Goal: Check status

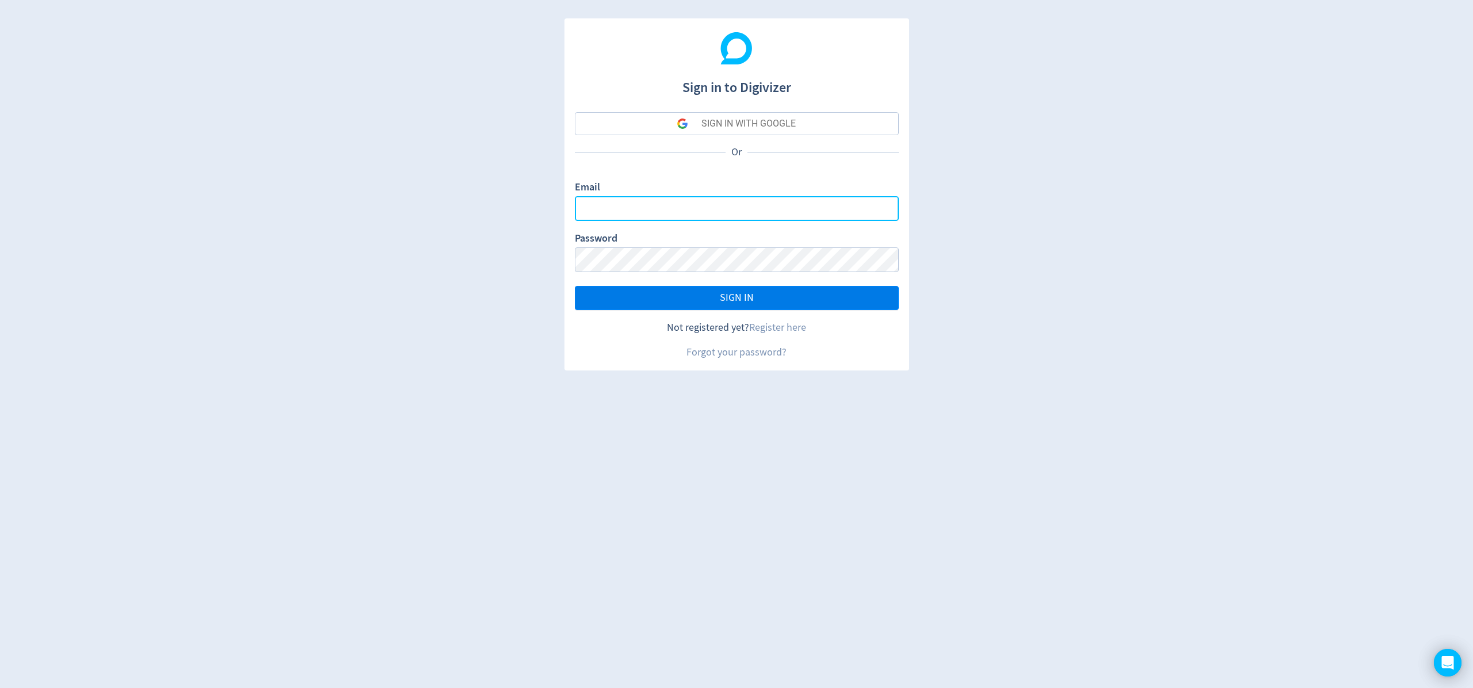
type input "[EMAIL_ADDRESS][DOMAIN_NAME]"
click at [762, 288] on button "SIGN IN" at bounding box center [737, 298] width 324 height 24
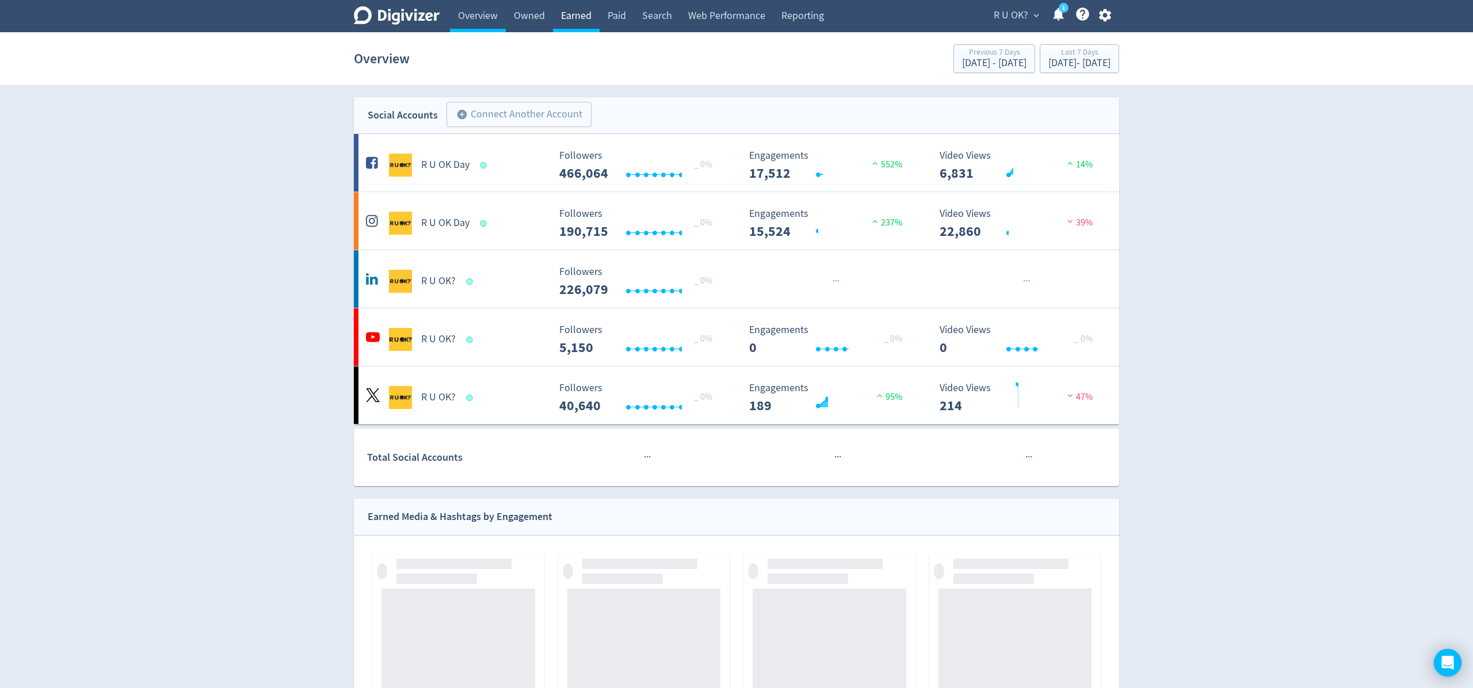
click at [580, 16] on link "Earned" at bounding box center [576, 16] width 47 height 32
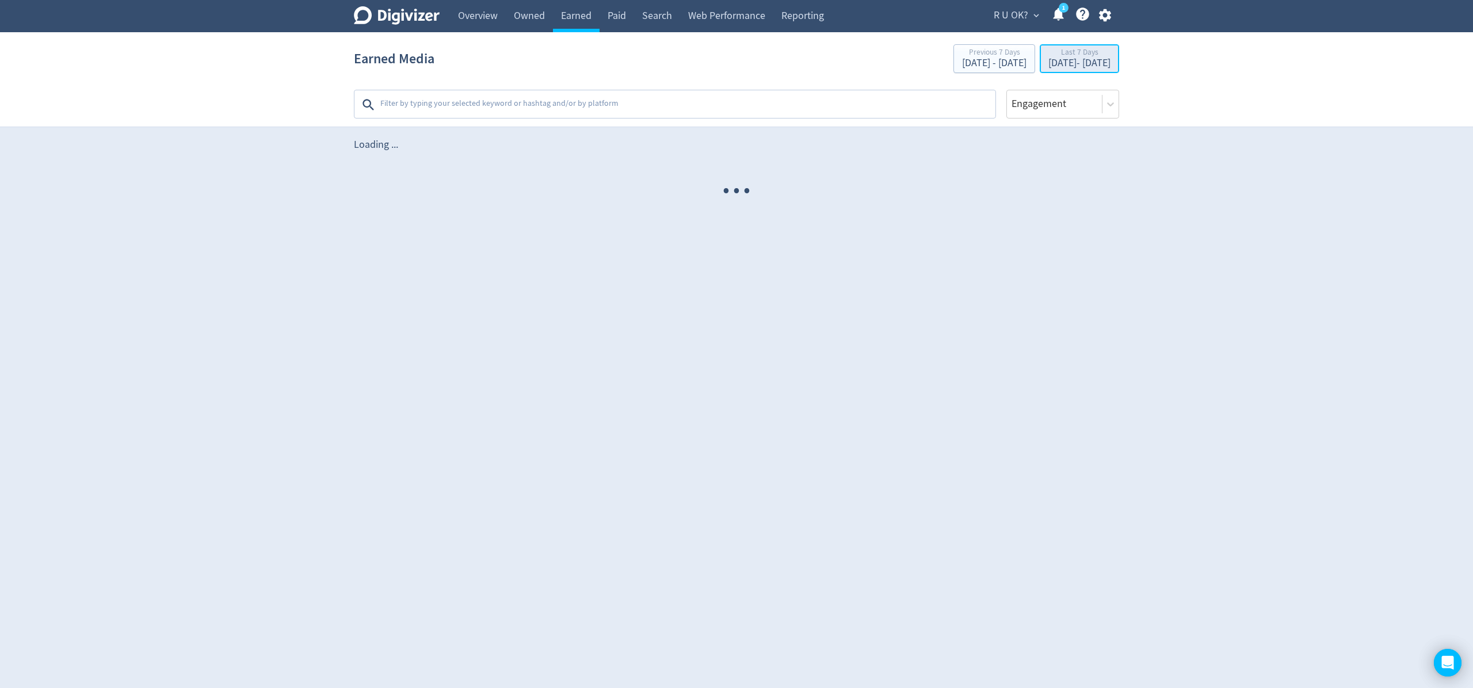
click at [1048, 48] on div "Last 7 Days" at bounding box center [1079, 53] width 62 height 10
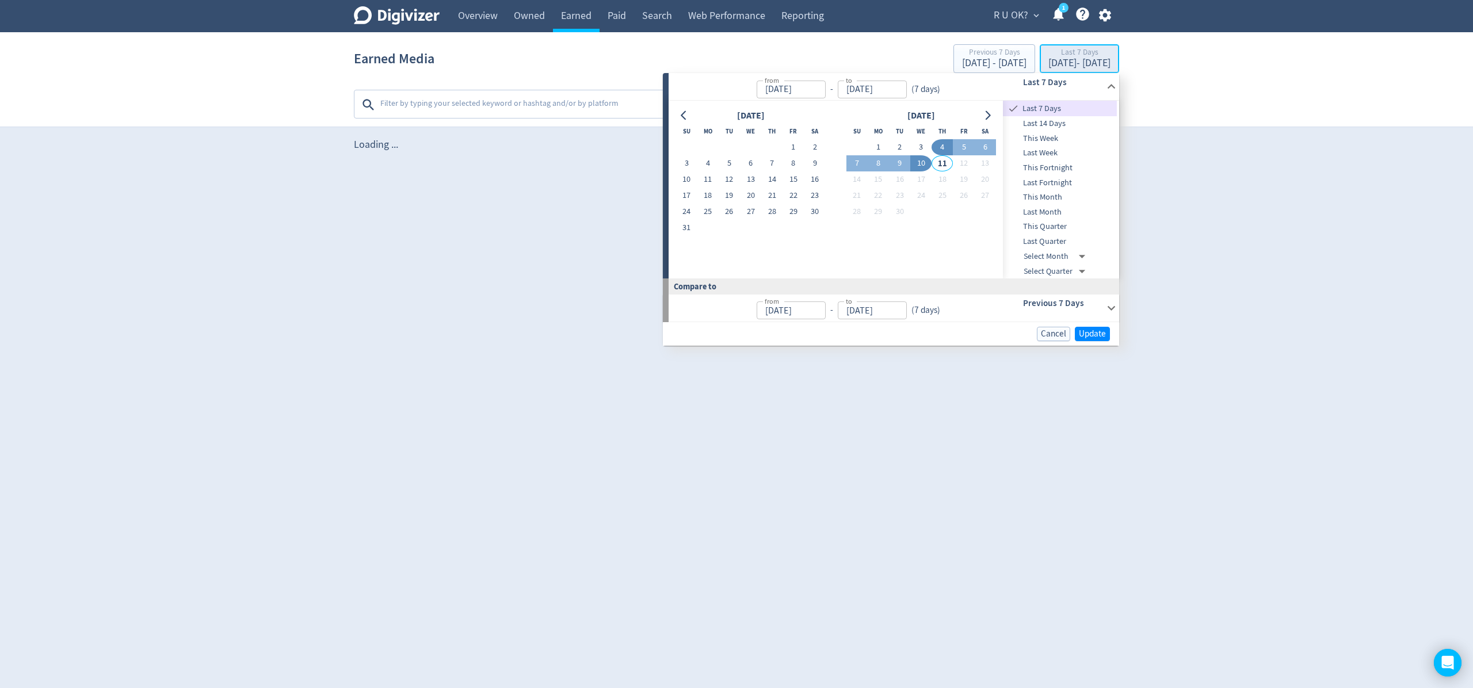
type input "[DATE]"
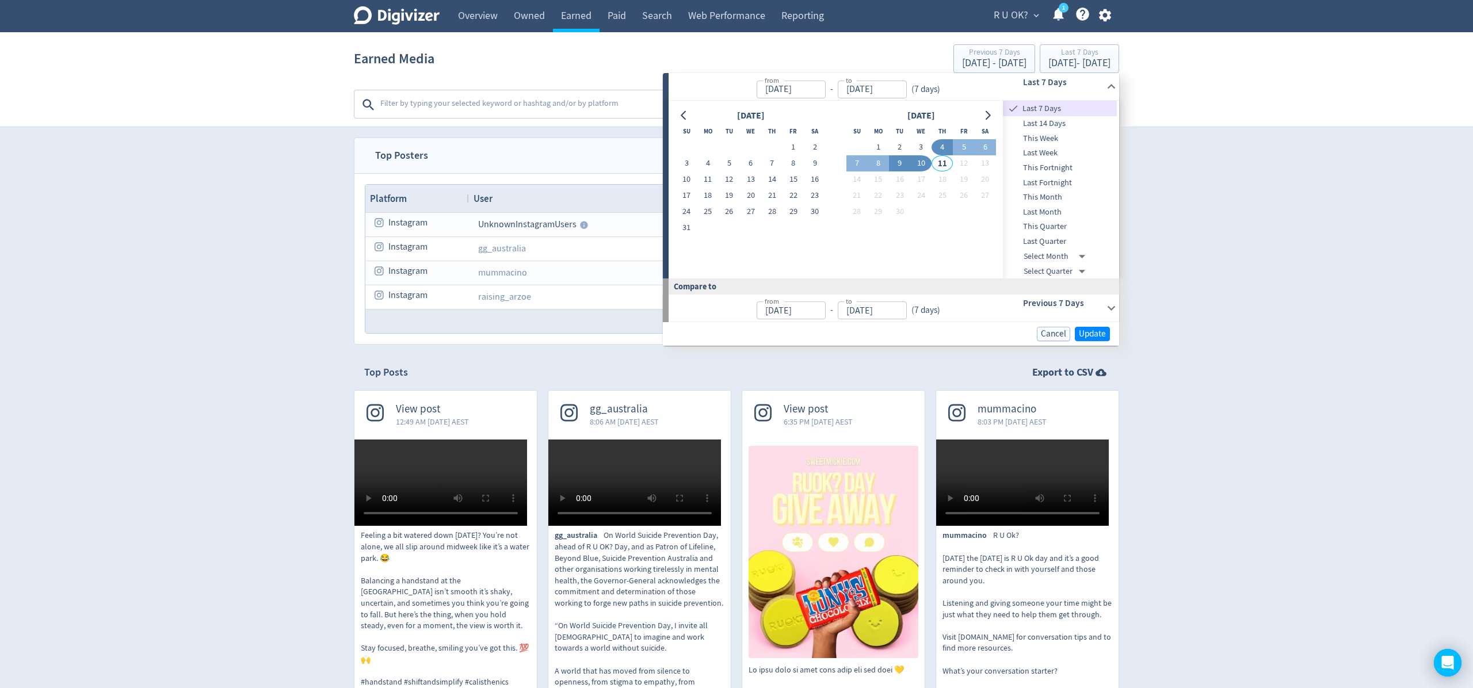
click at [907, 166] on button "9" at bounding box center [899, 163] width 21 height 16
type input "[DATE]"
click at [1093, 333] on span "Update" at bounding box center [1092, 333] width 27 height 9
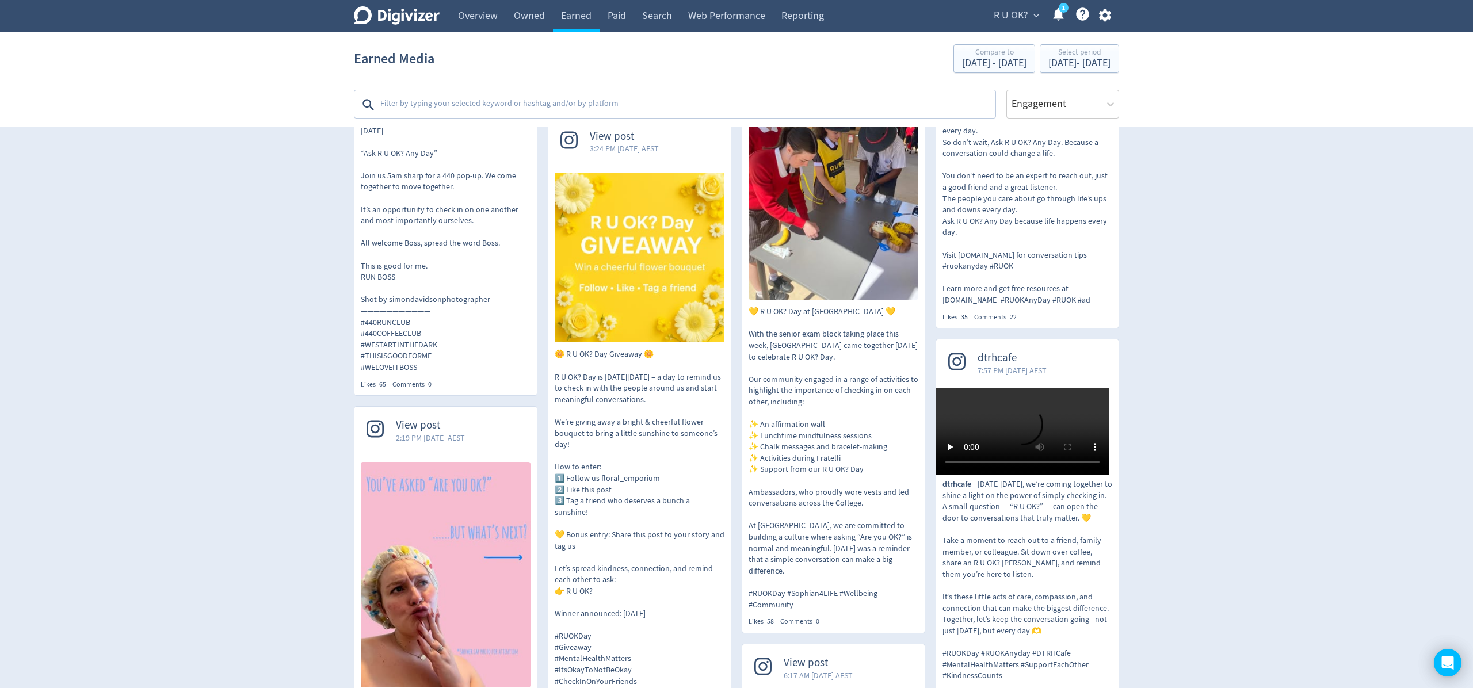
scroll to position [1397, 0]
